Goal: Ask a question

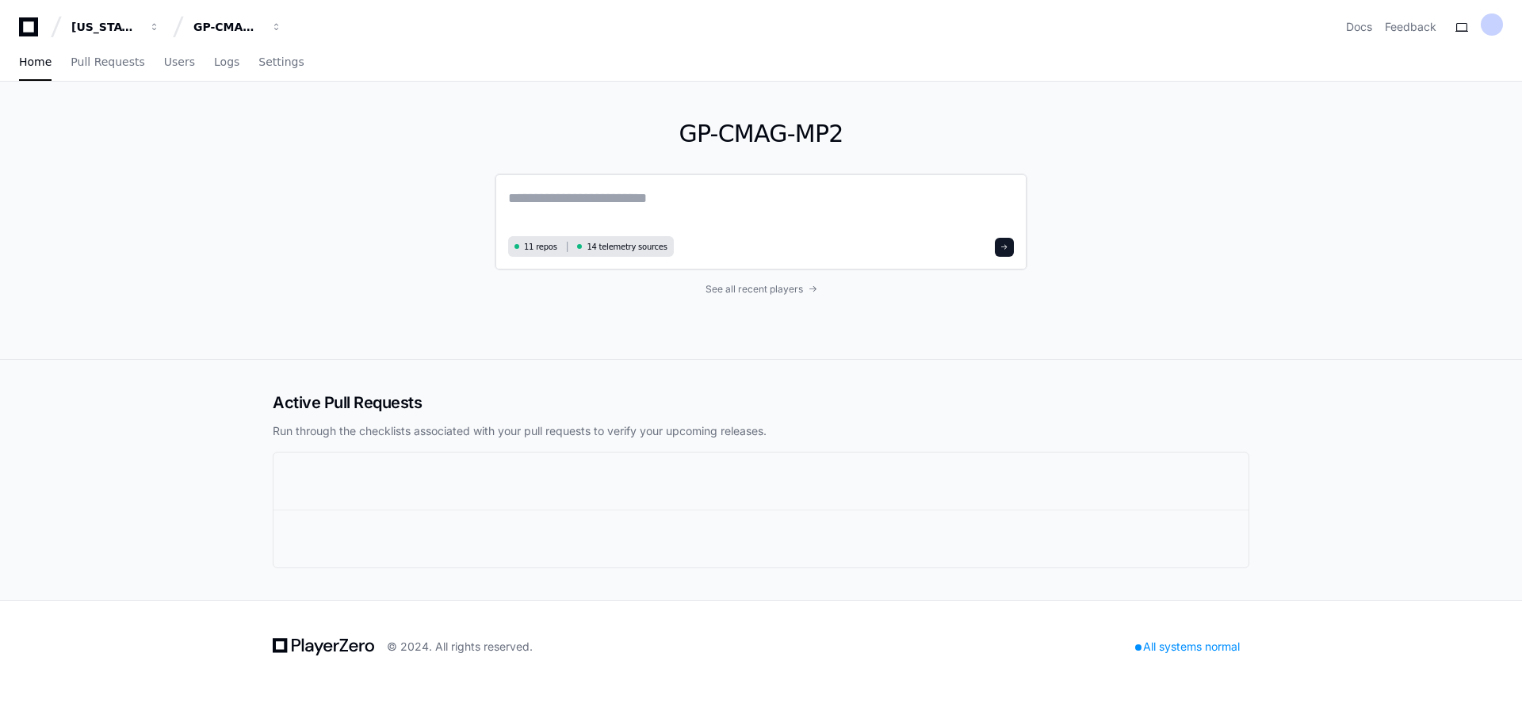
click at [552, 203] on textarea at bounding box center [761, 209] width 506 height 44
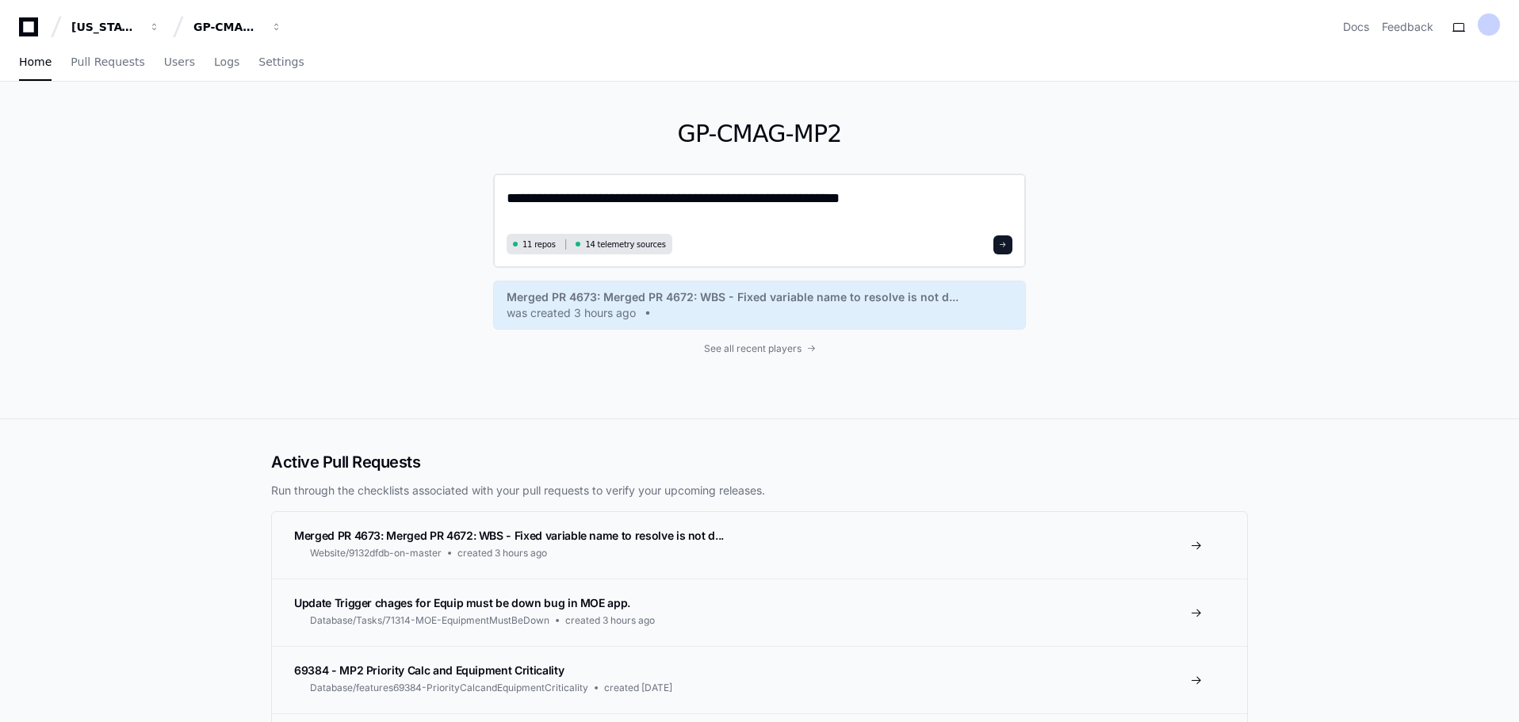
type textarea "**********"
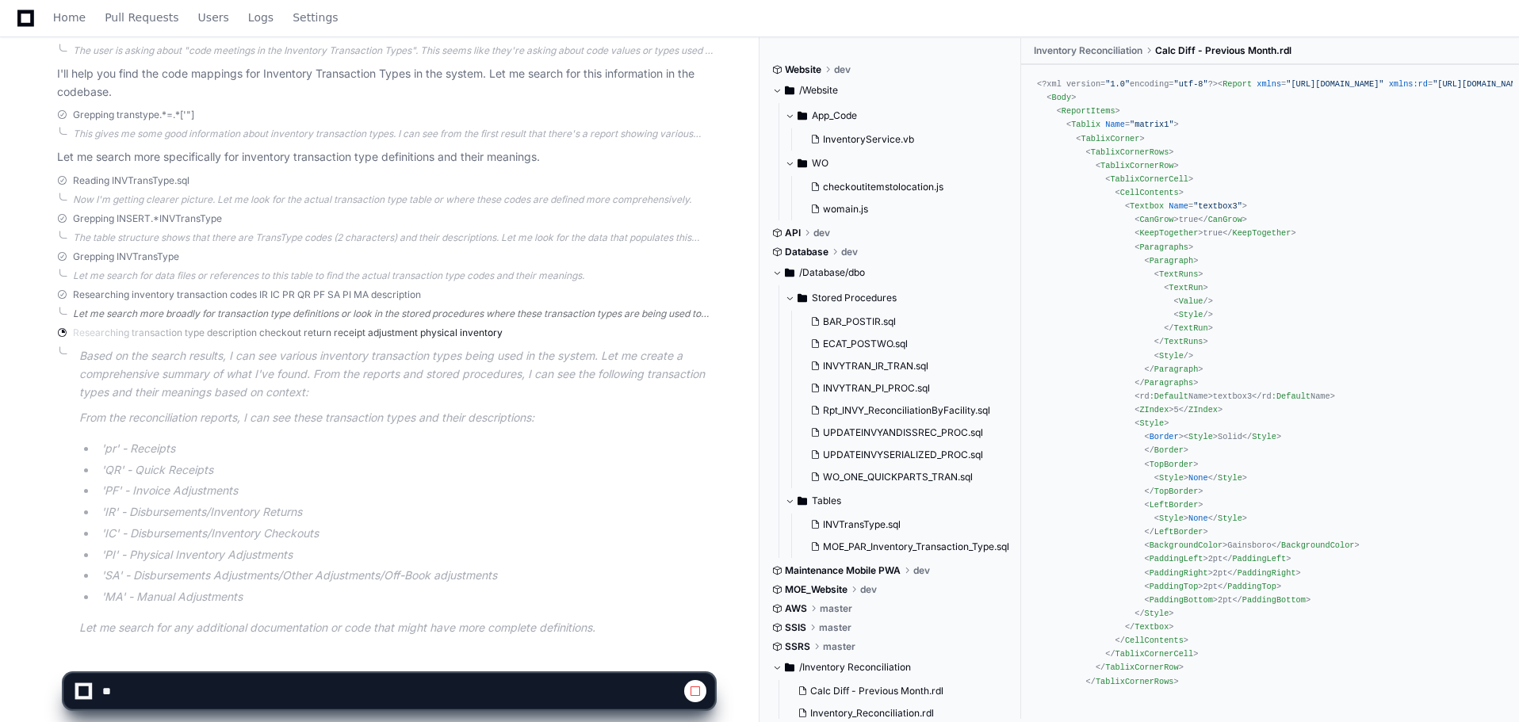
scroll to position [365, 0]
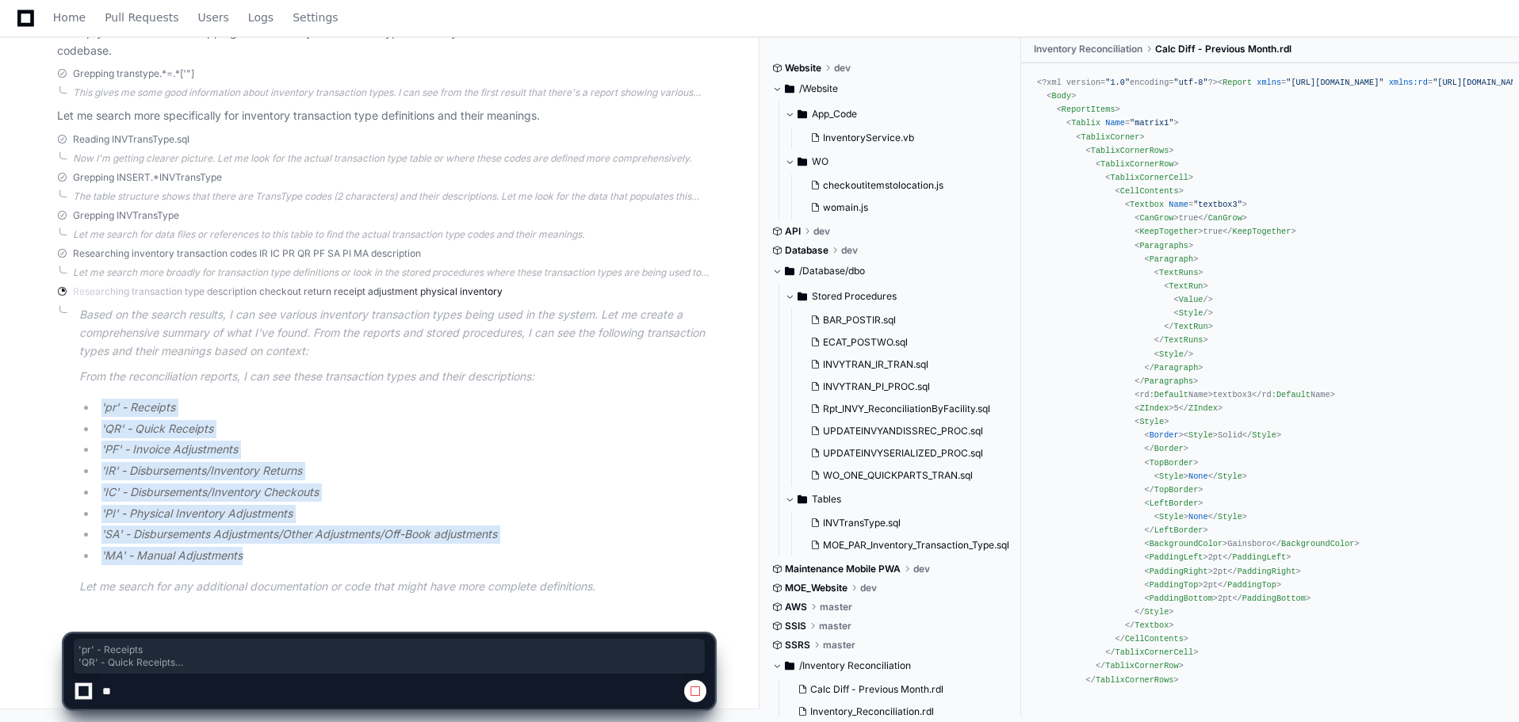
drag, startPoint x: 83, startPoint y: 409, endPoint x: 304, endPoint y: 553, distance: 264.1
click at [304, 553] on ul "'pr' - Receipts 'QR' - Quick Receipts 'PF' - Invoice Adjustments 'IR' - Disburs…" at bounding box center [396, 482] width 635 height 167
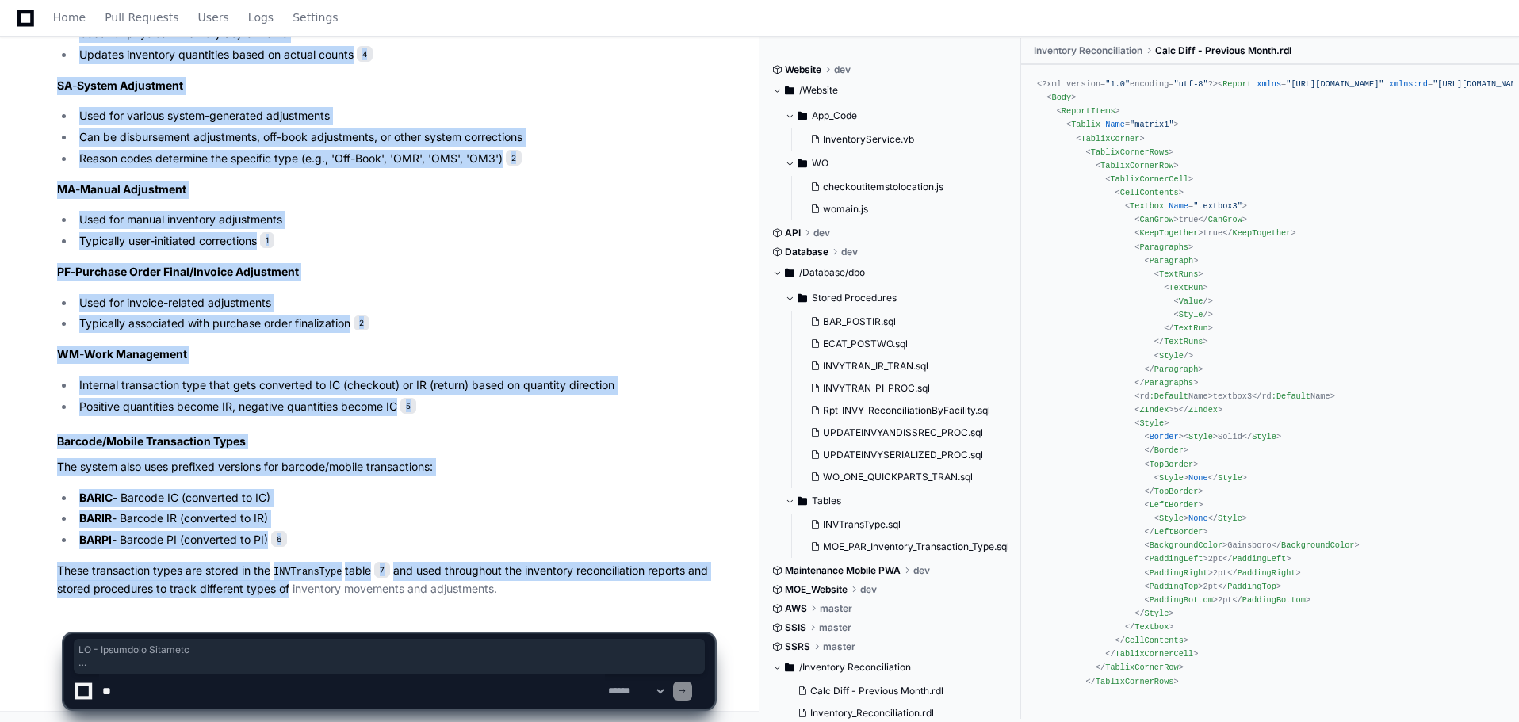
scroll to position [1276, 0]
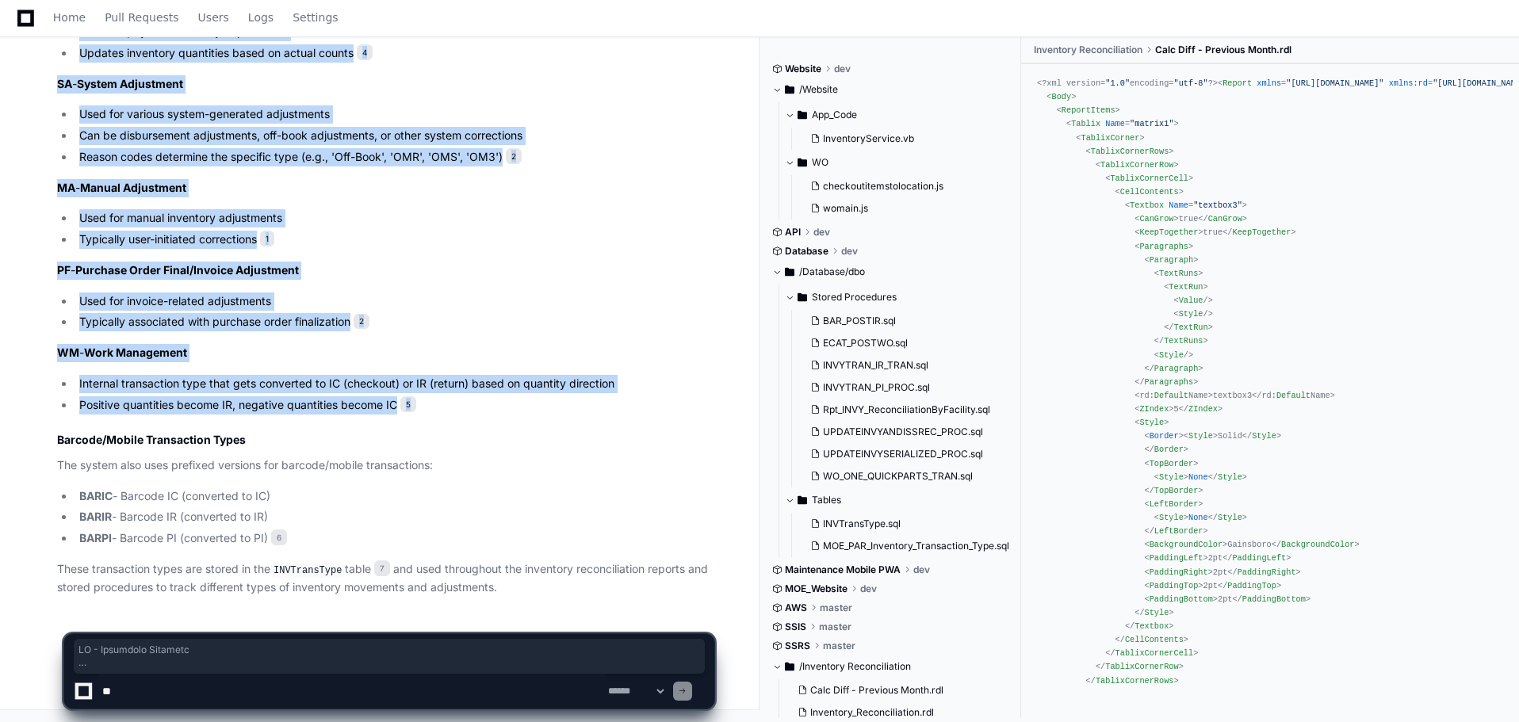
drag, startPoint x: 56, startPoint y: 299, endPoint x: 437, endPoint y: 410, distance: 396.4
click at [437, 410] on div "Rpt_INVY_ReconciliationByFacility.sql 2 INVYTRAN_IR_TRAN.sql 3 Calc Diff - Prev…" at bounding box center [369, 4] width 689 height 1185
copy article "IC - Inventory Checkout Used when items are checked out from inventory Typicall…"
click at [199, 695] on textarea at bounding box center [352, 691] width 506 height 35
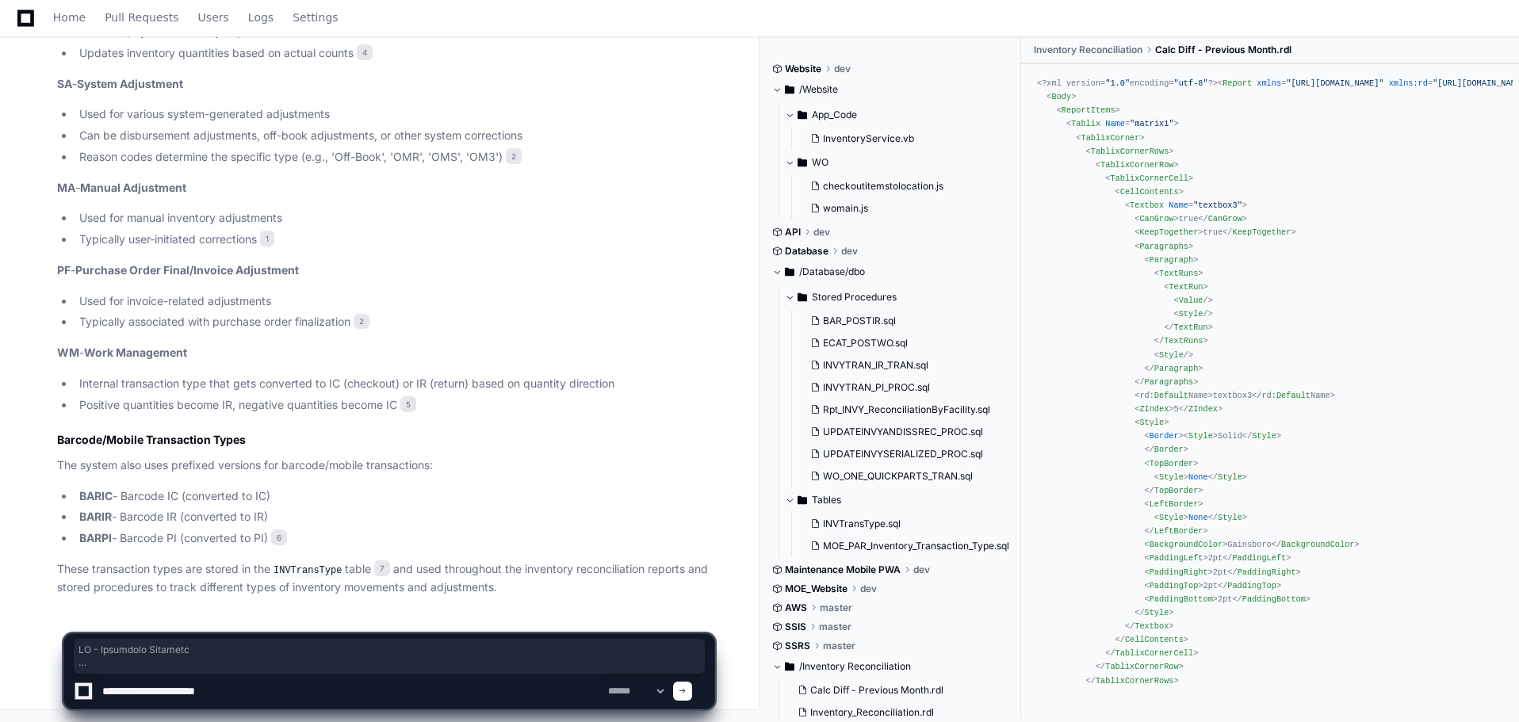
type textarea "**********"
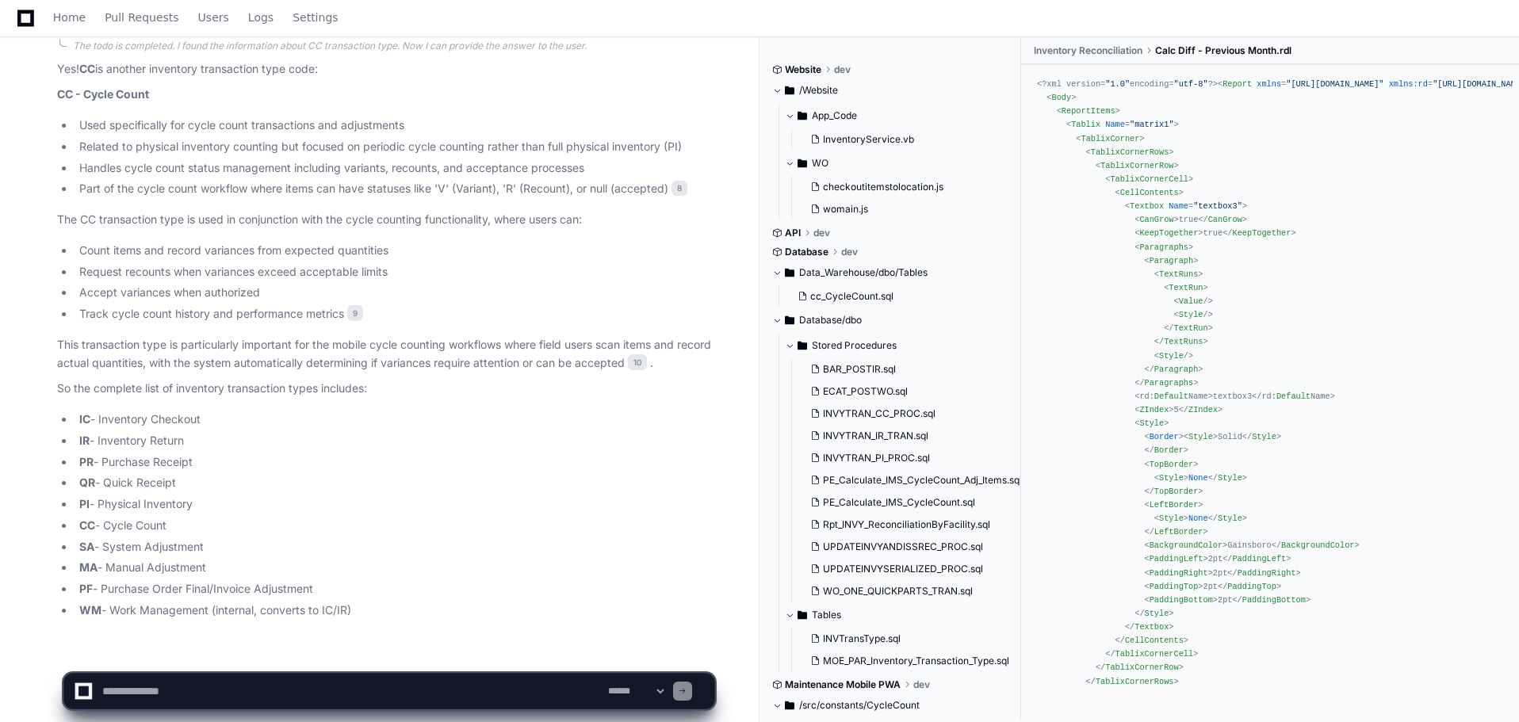
scroll to position [2882, 0]
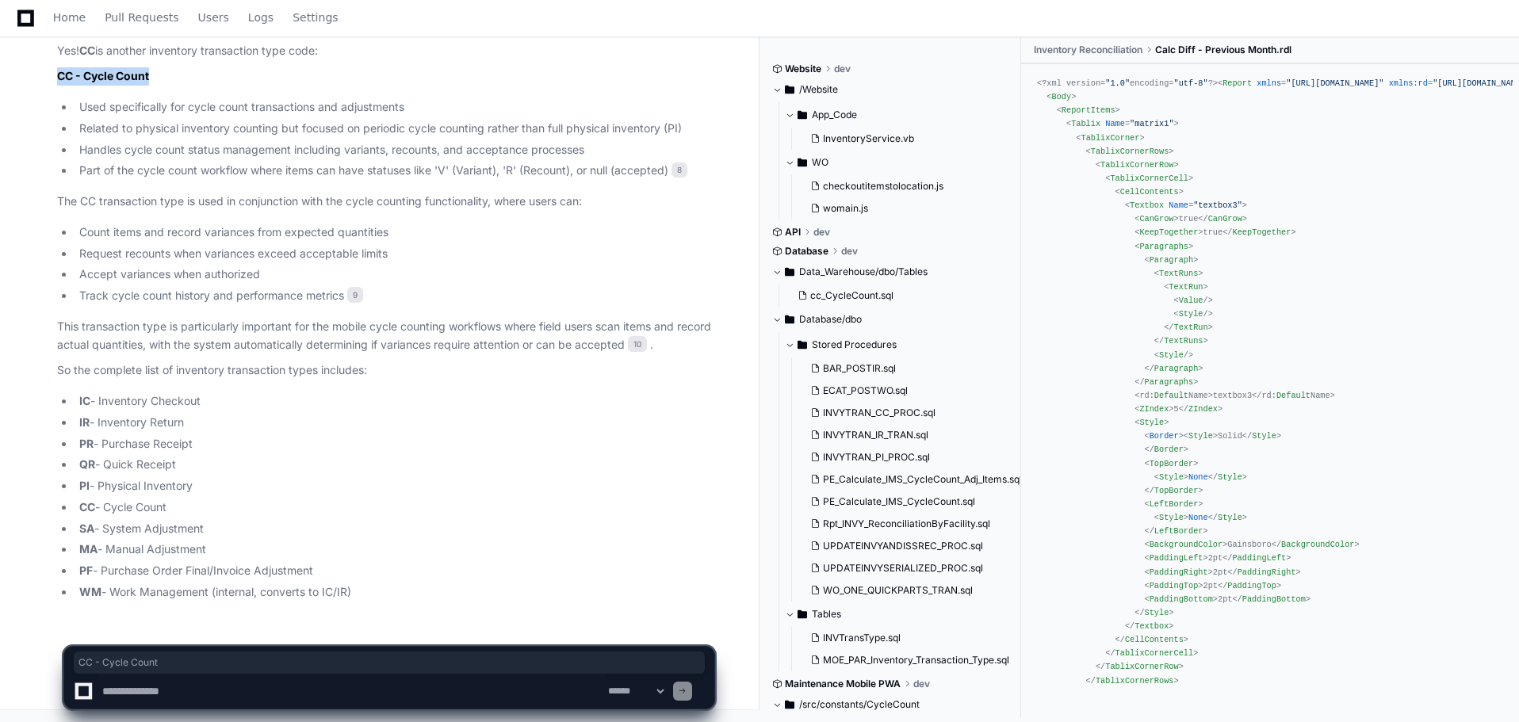
drag, startPoint x: 165, startPoint y: 78, endPoint x: 50, endPoint y: 77, distance: 115.0
click at [48, 75] on div "INVYTRAN_CC_PROC.sql 8 PE_Calculate_IMS_CycleCount.sql 9 applicationConstants.j…" at bounding box center [369, 286] width 689 height 630
copy strong "CC - Cycle Count"
click at [60, 82] on strong "CC - Cycle Count" at bounding box center [103, 75] width 92 height 13
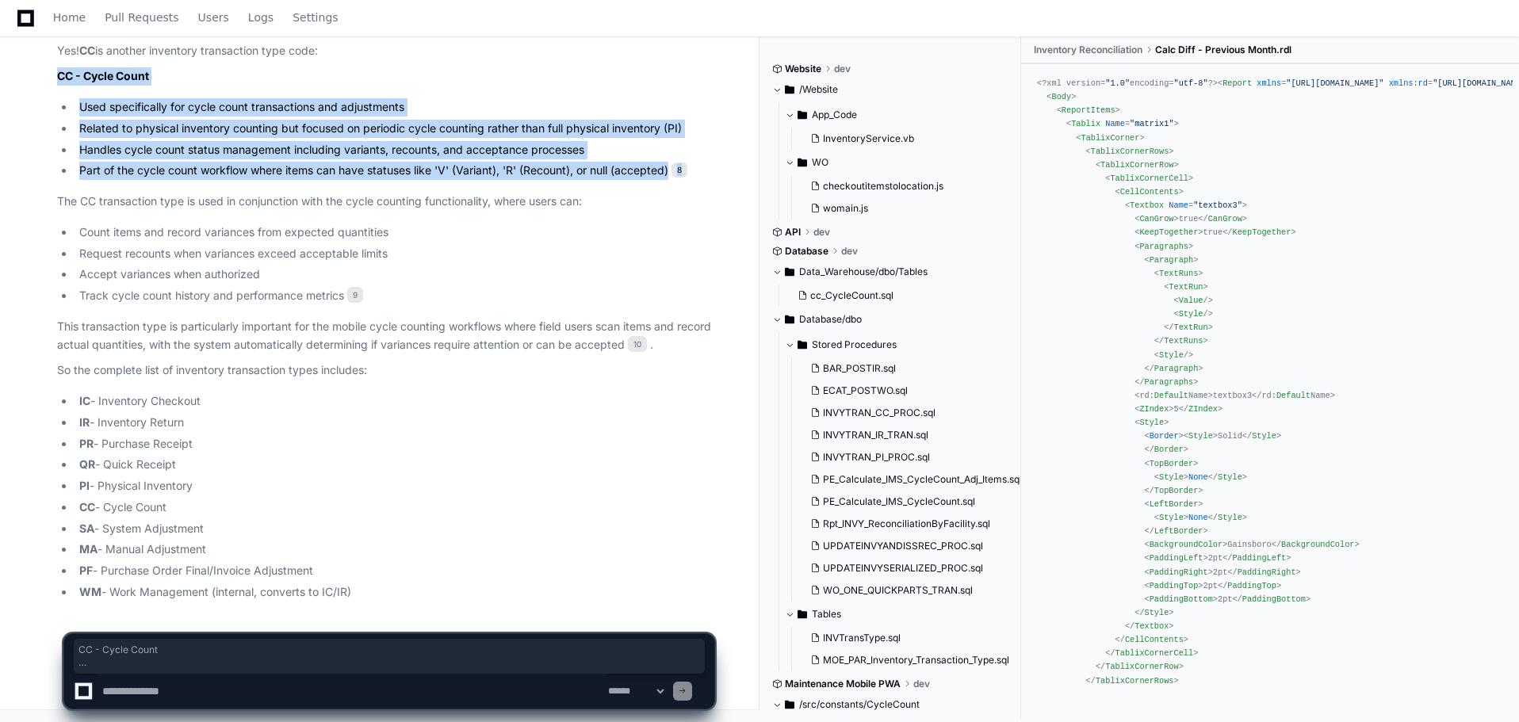
drag, startPoint x: 57, startPoint y: 78, endPoint x: 713, endPoint y: 174, distance: 662.7
click at [713, 174] on article "Yes! CC is another inventory transaction type code: CC - Cycle Count Used speci…" at bounding box center [385, 322] width 657 height 560
copy article "CC - Cycle Count Used specifically for cycle count transactions and adjustments…"
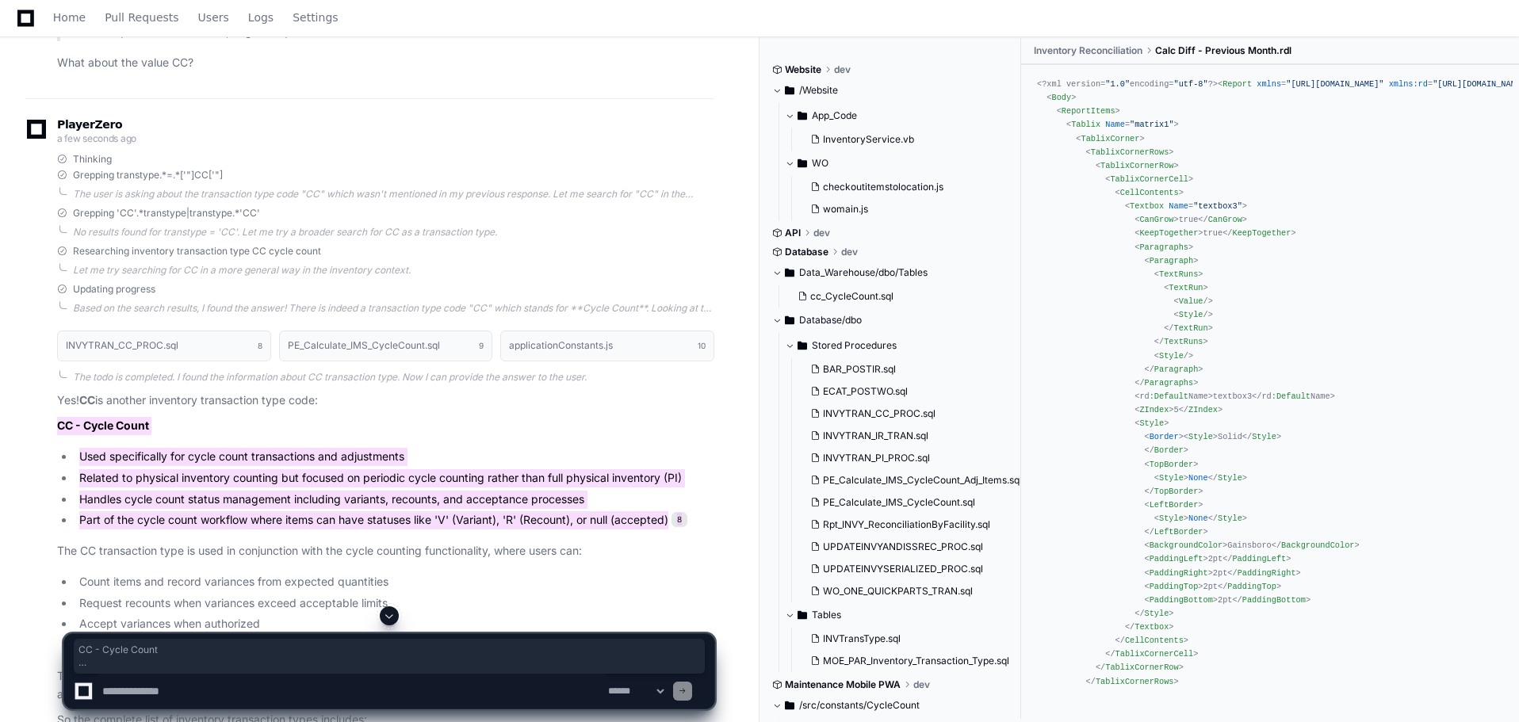
scroll to position [2486, 0]
